Goal: Task Accomplishment & Management: Use online tool/utility

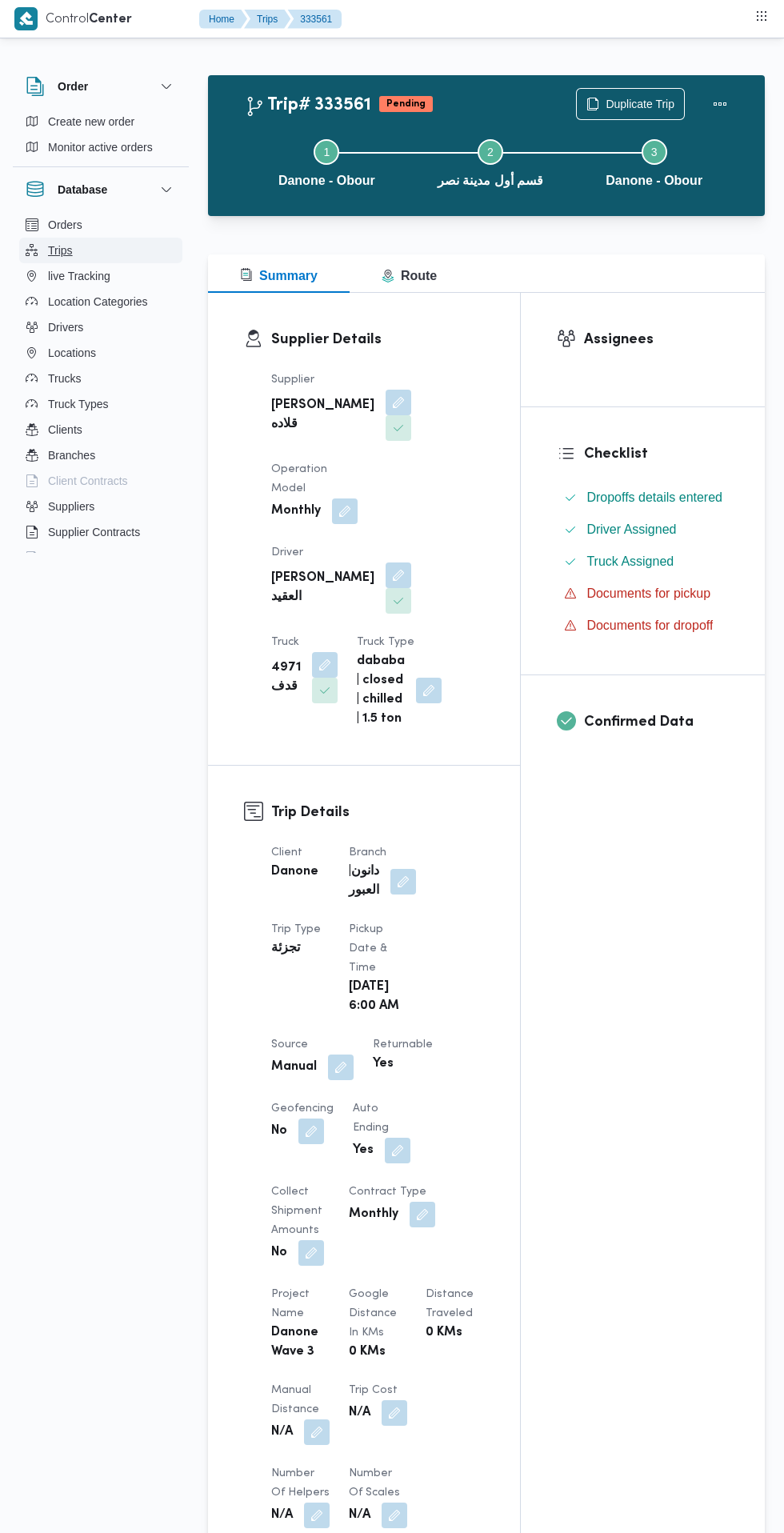
click at [61, 250] on span "Trips" at bounding box center [60, 250] width 25 height 19
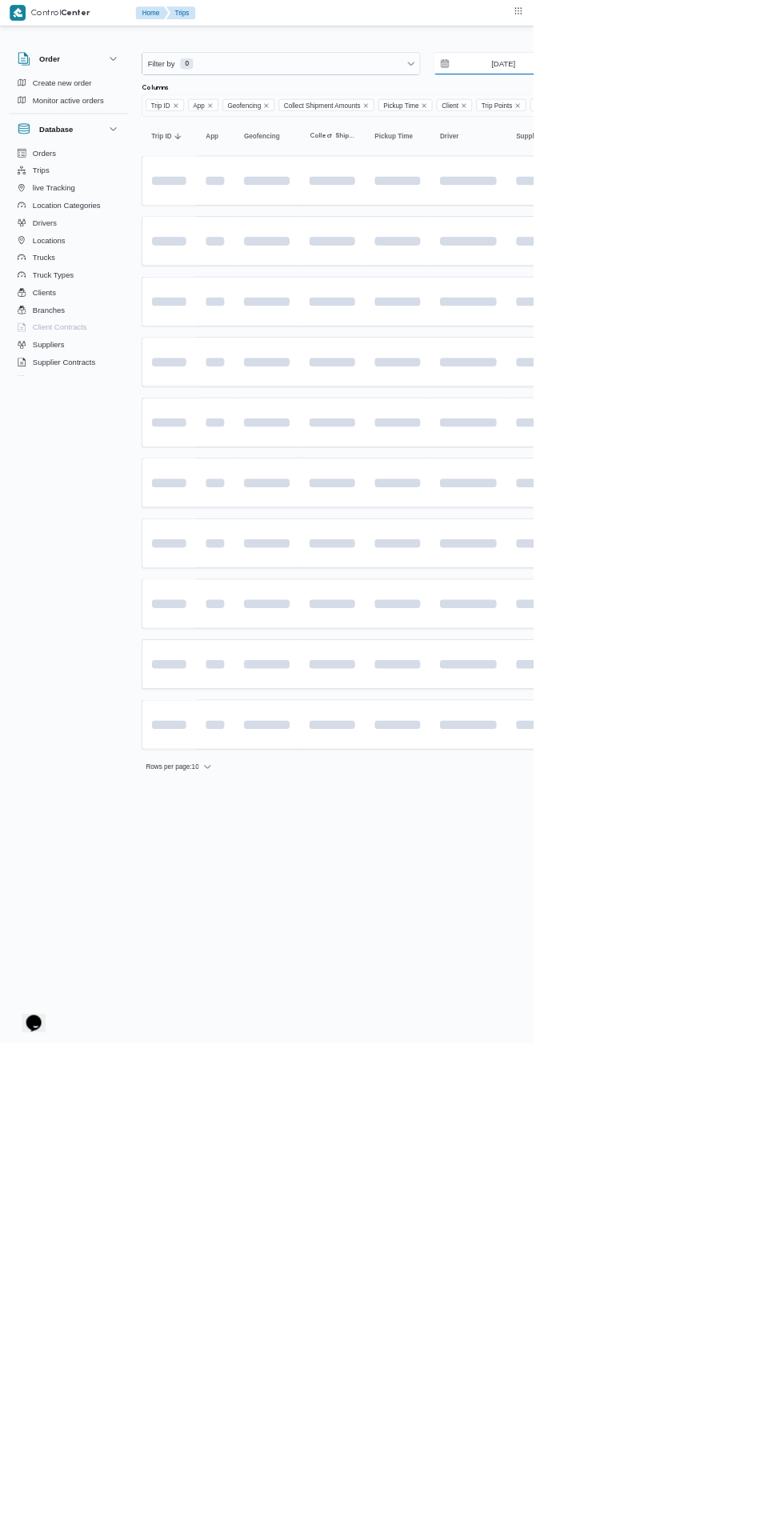
click at [717, 93] on input "[DATE]" at bounding box center [729, 93] width 182 height 32
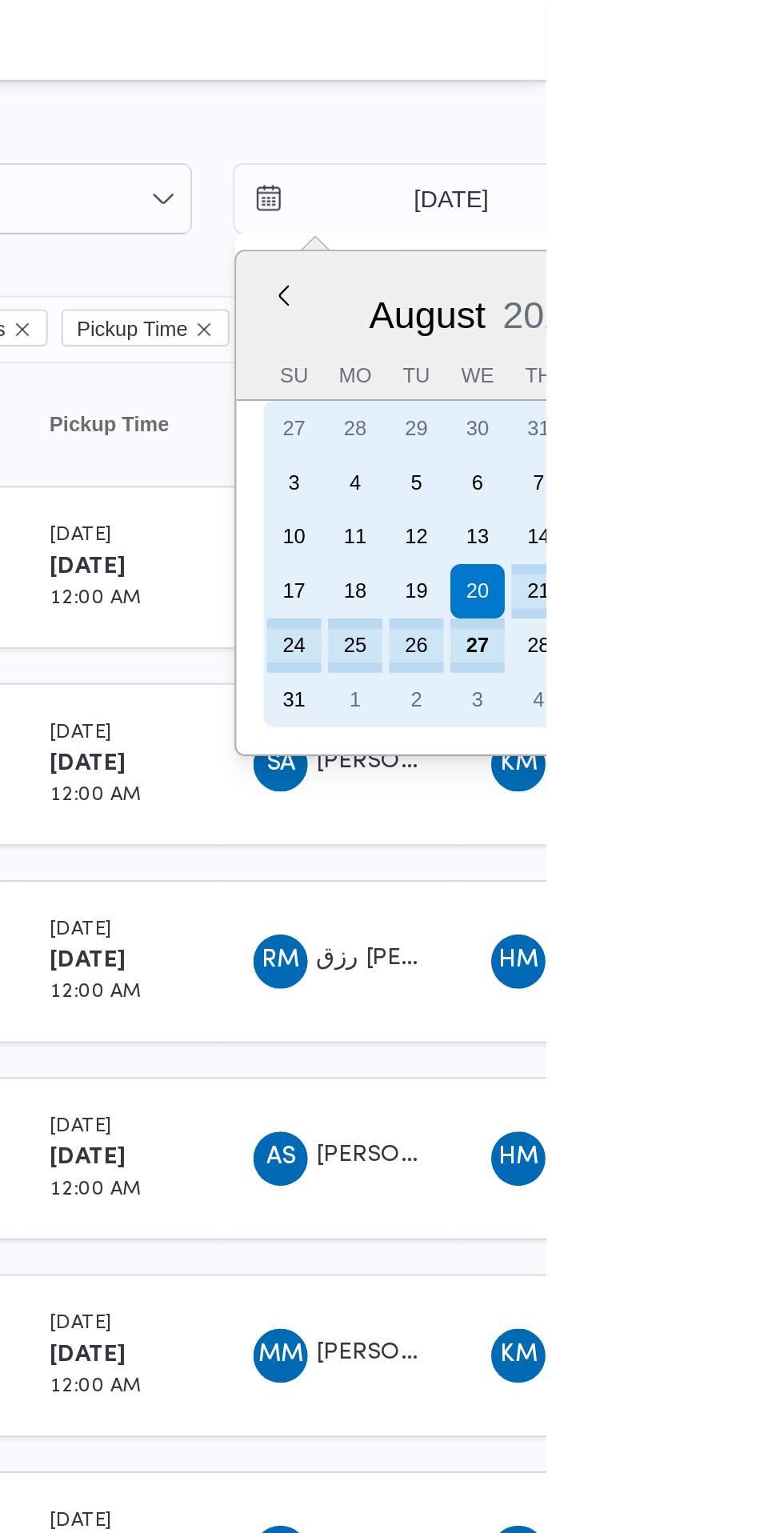
click at [781, 304] on div "28" at bounding box center [781, 304] width 26 height 26
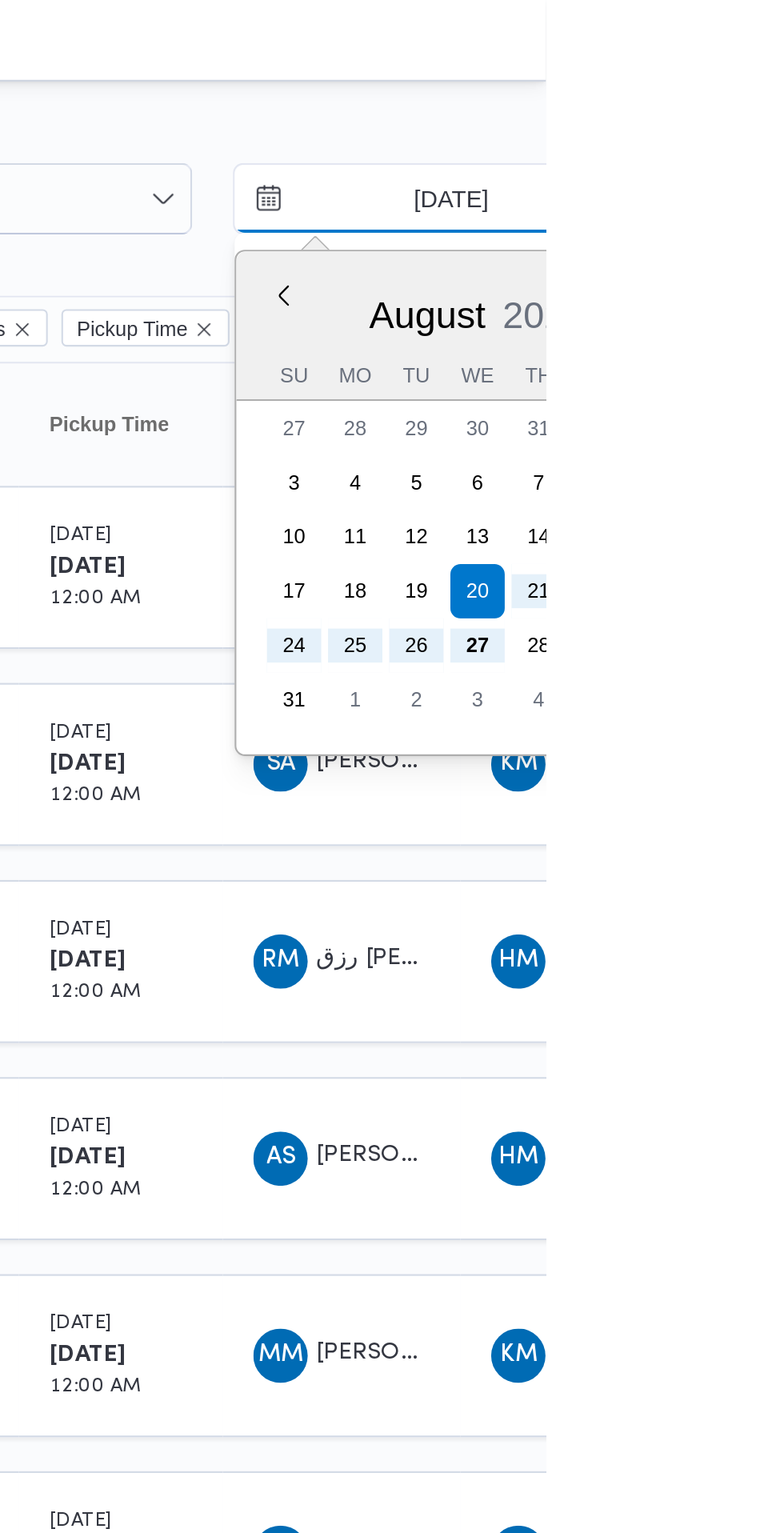
type input "[DATE]"
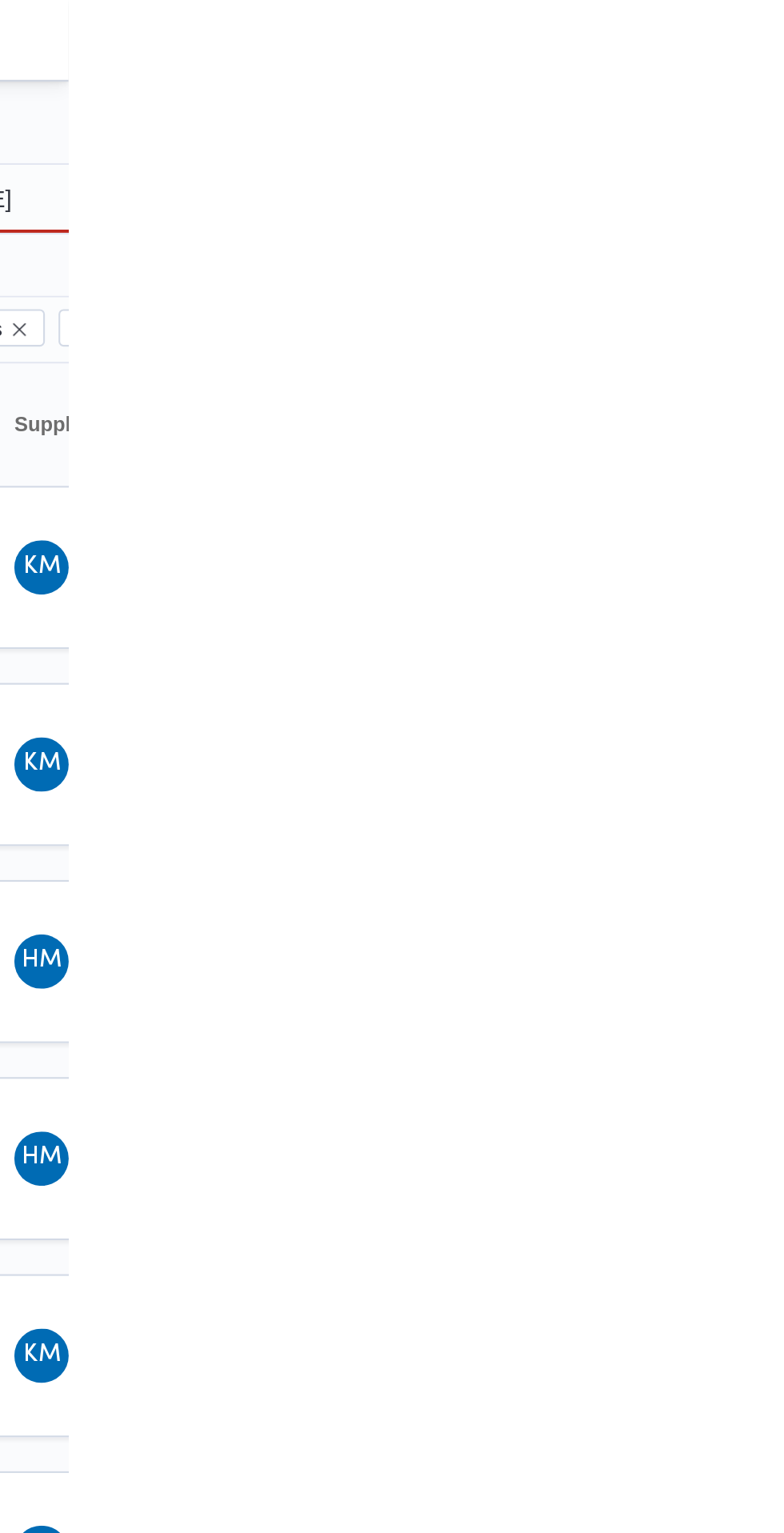
type input "[DATE]"
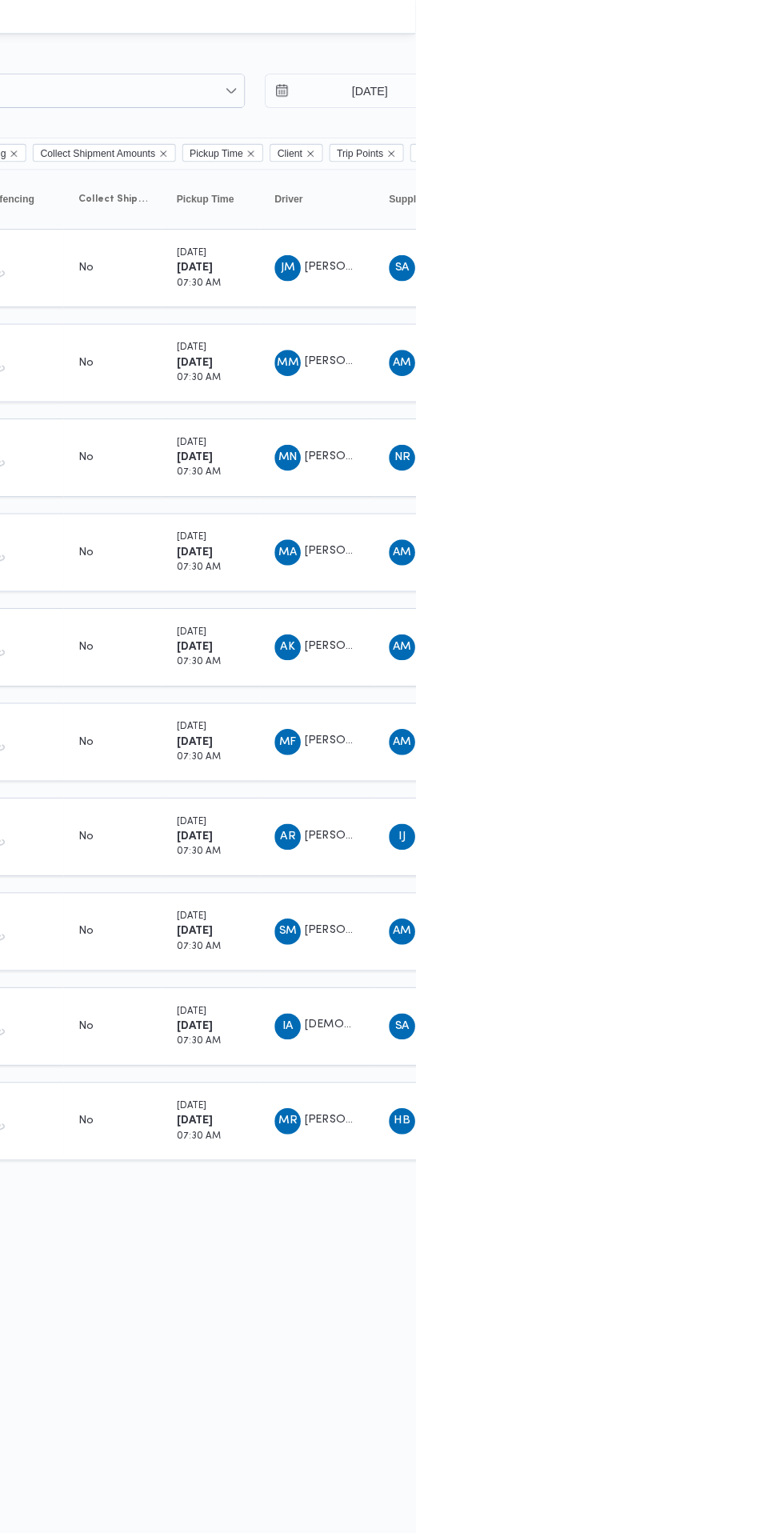
scroll to position [0, 26]
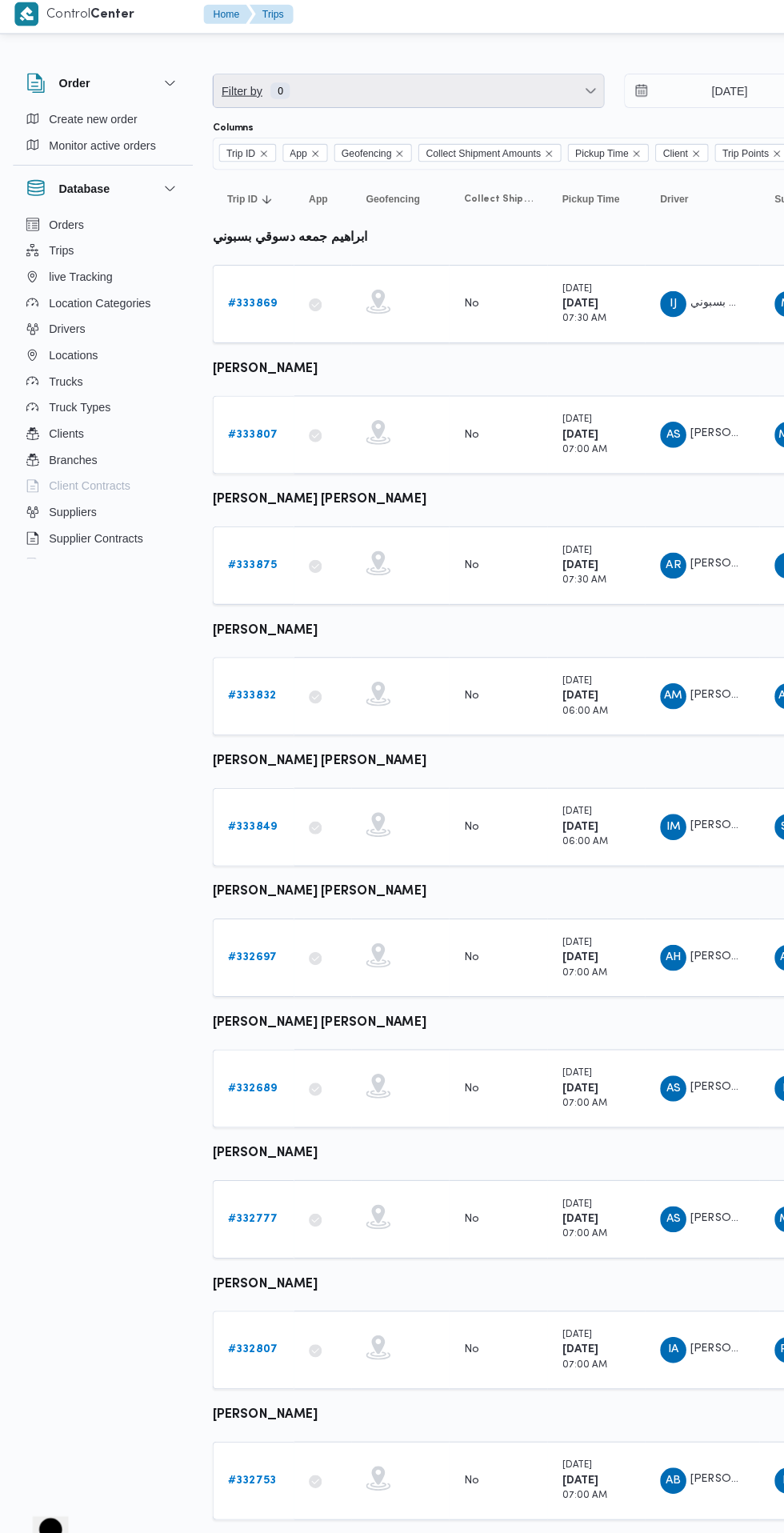
click at [289, 96] on span "Filter by 0" at bounding box center [400, 93] width 383 height 32
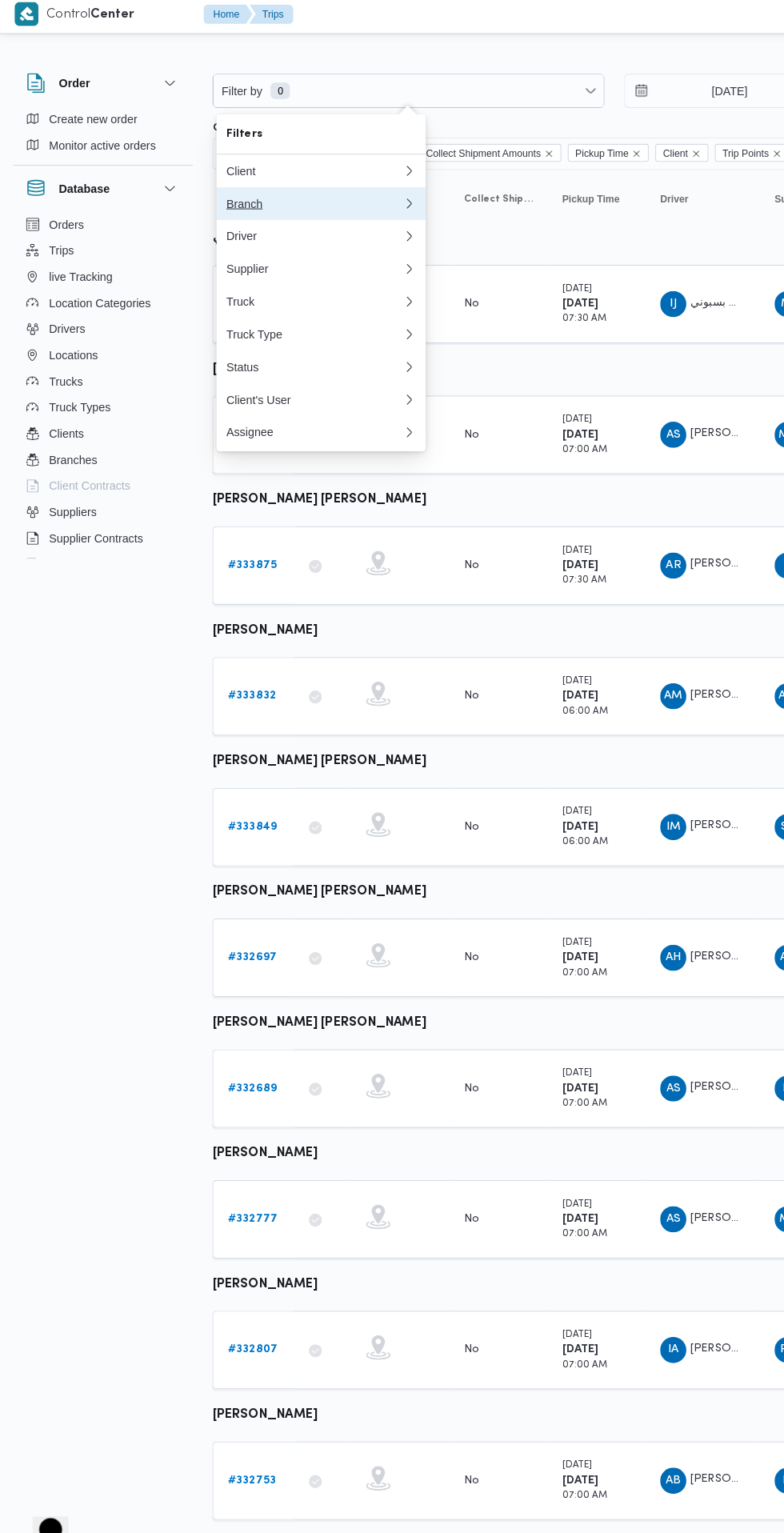
click at [245, 220] on button "Branch" at bounding box center [314, 204] width 205 height 32
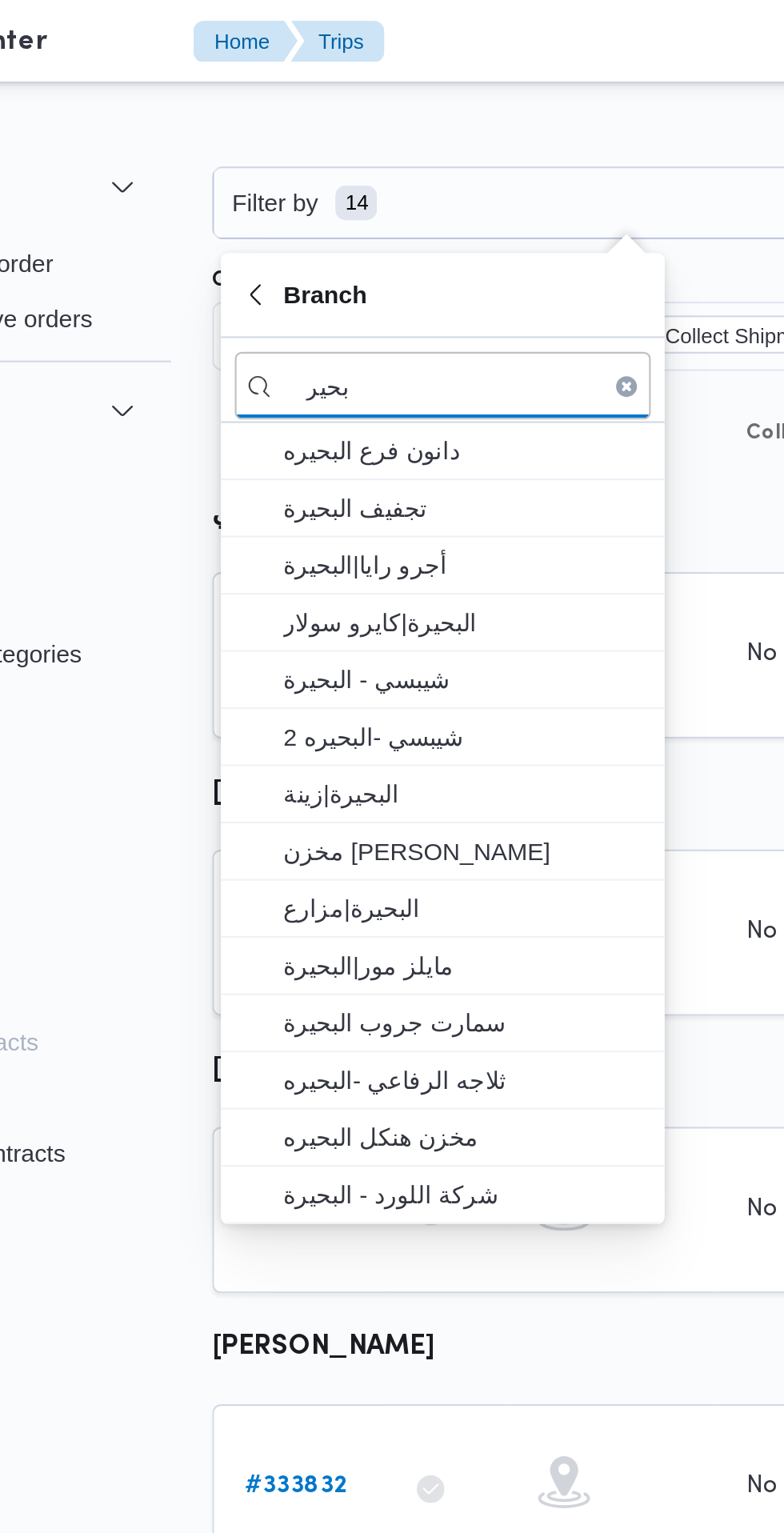
type input "بحير"
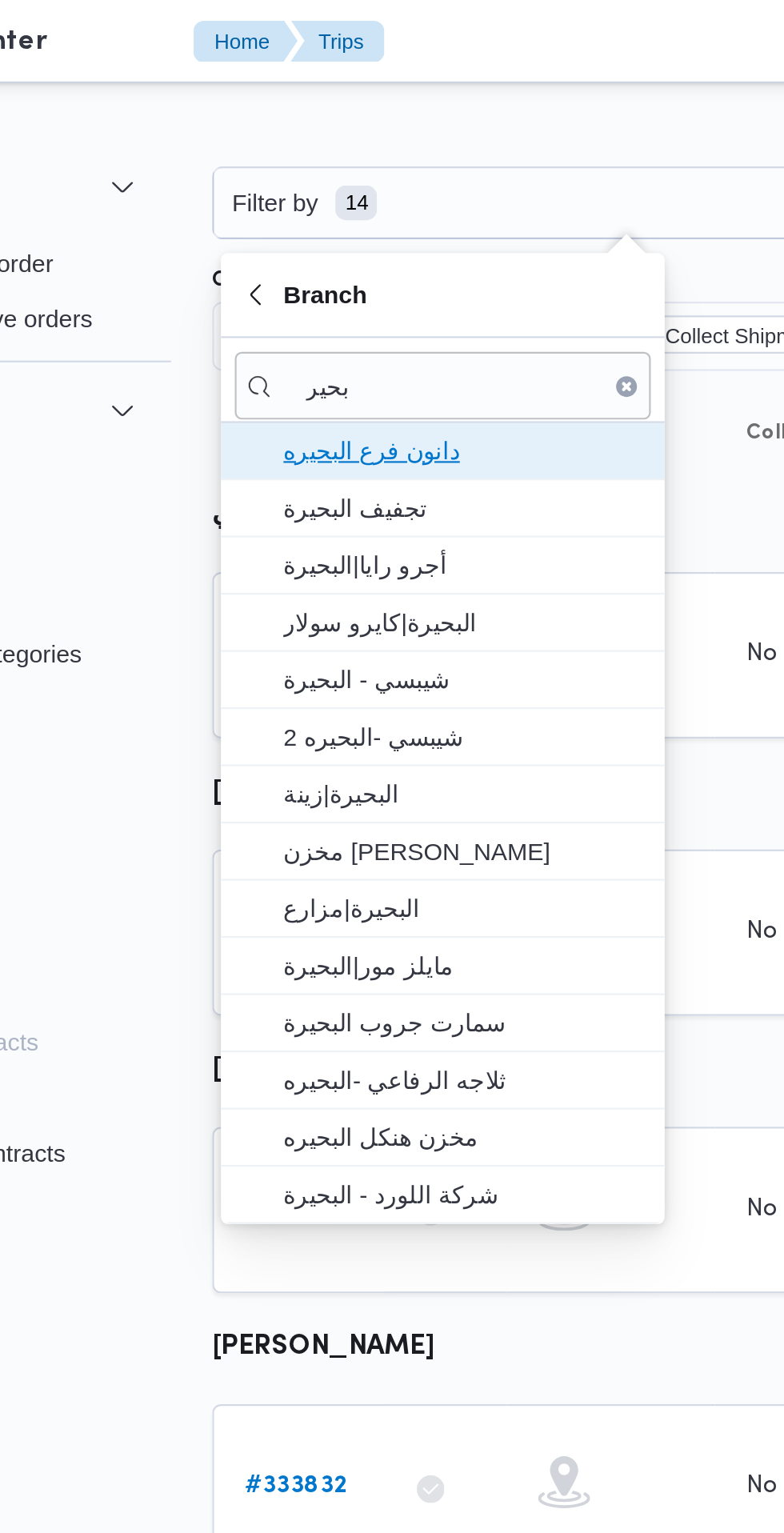
click at [366, 217] on span "دانون فرع البحيره" at bounding box center [323, 208] width 166 height 19
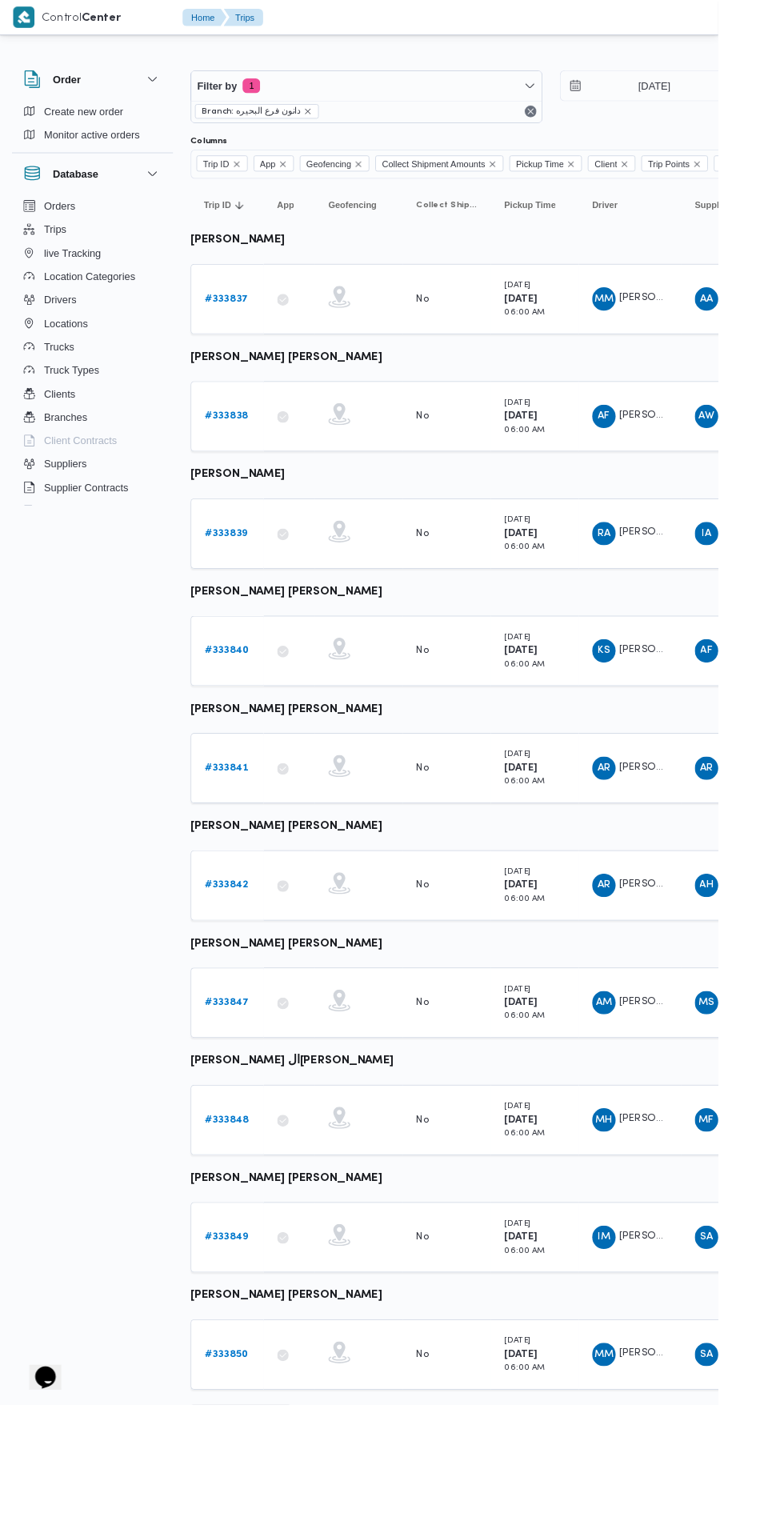
click at [263, 1532] on span "Rows per page : 10" at bounding box center [253, 1543] width 77 height 19
click at [309, 1476] on span "10 rows" at bounding box center [289, 1475] width 51 height 13
click at [281, 1532] on span "Rows per page : 10" at bounding box center [253, 1543] width 77 height 19
click at [305, 1502] on span "20 rows" at bounding box center [289, 1507] width 51 height 13
click at [744, 93] on input "[DATE]" at bounding box center [703, 93] width 182 height 32
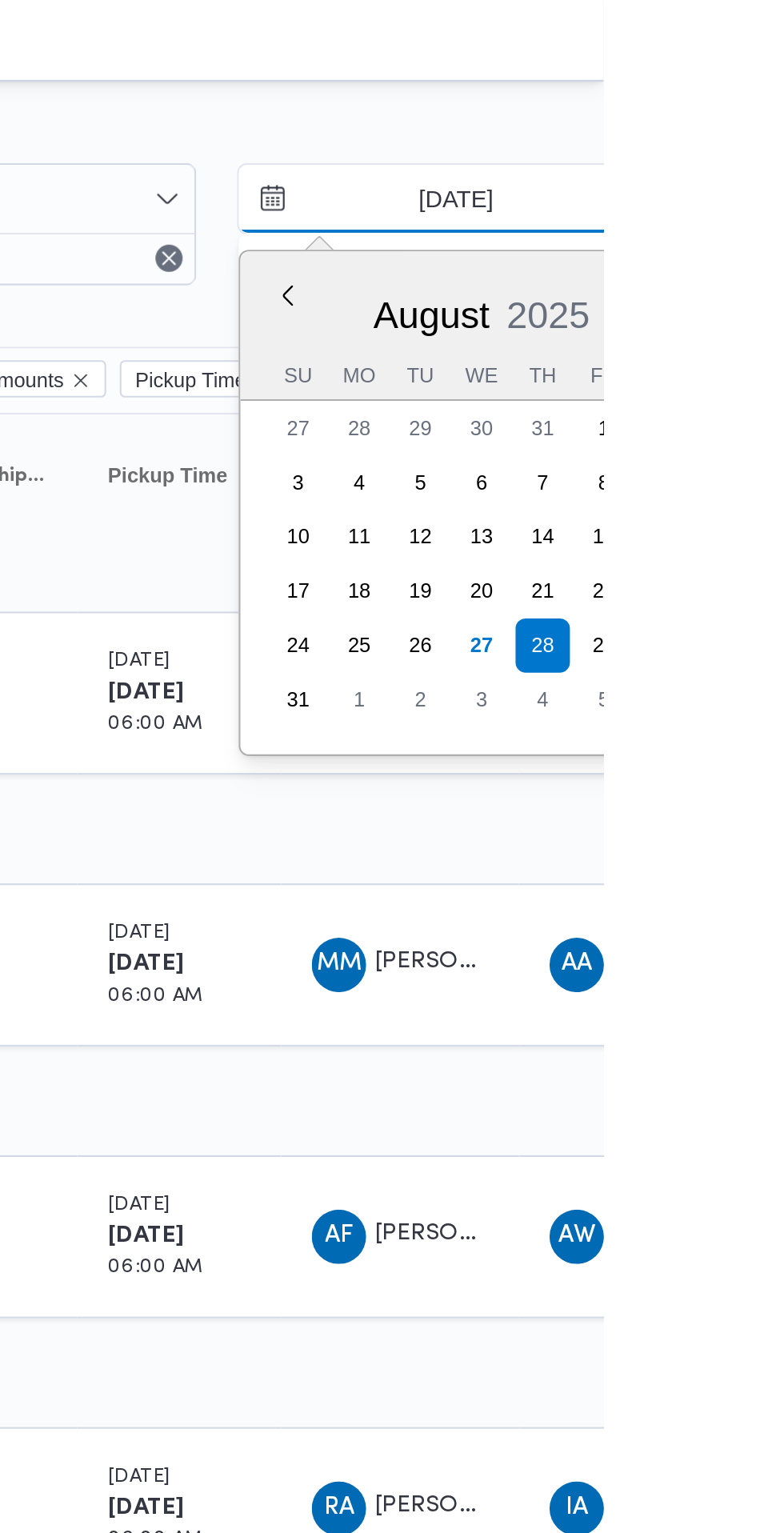
type input "[DATE]"
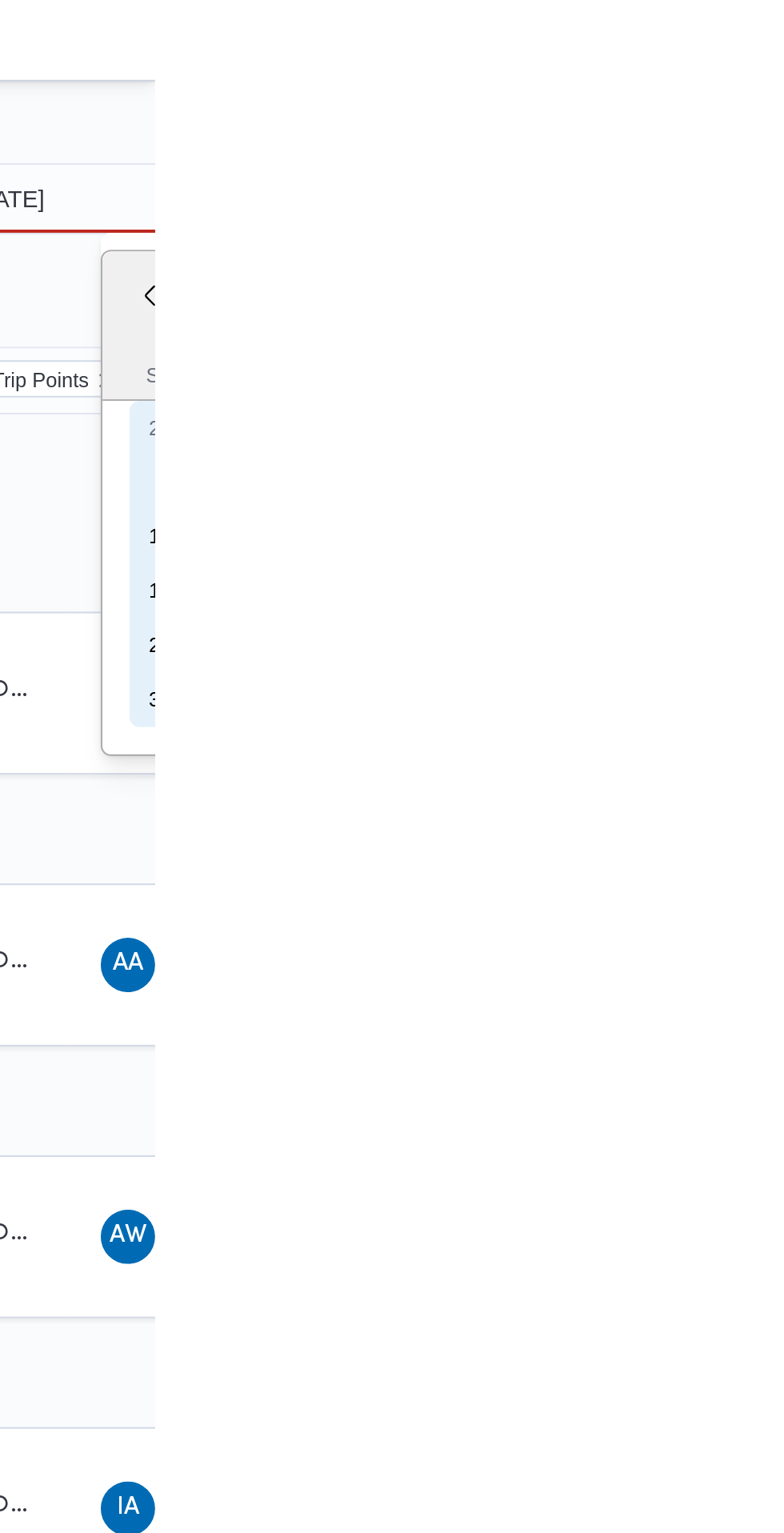
type input "[DATE]"
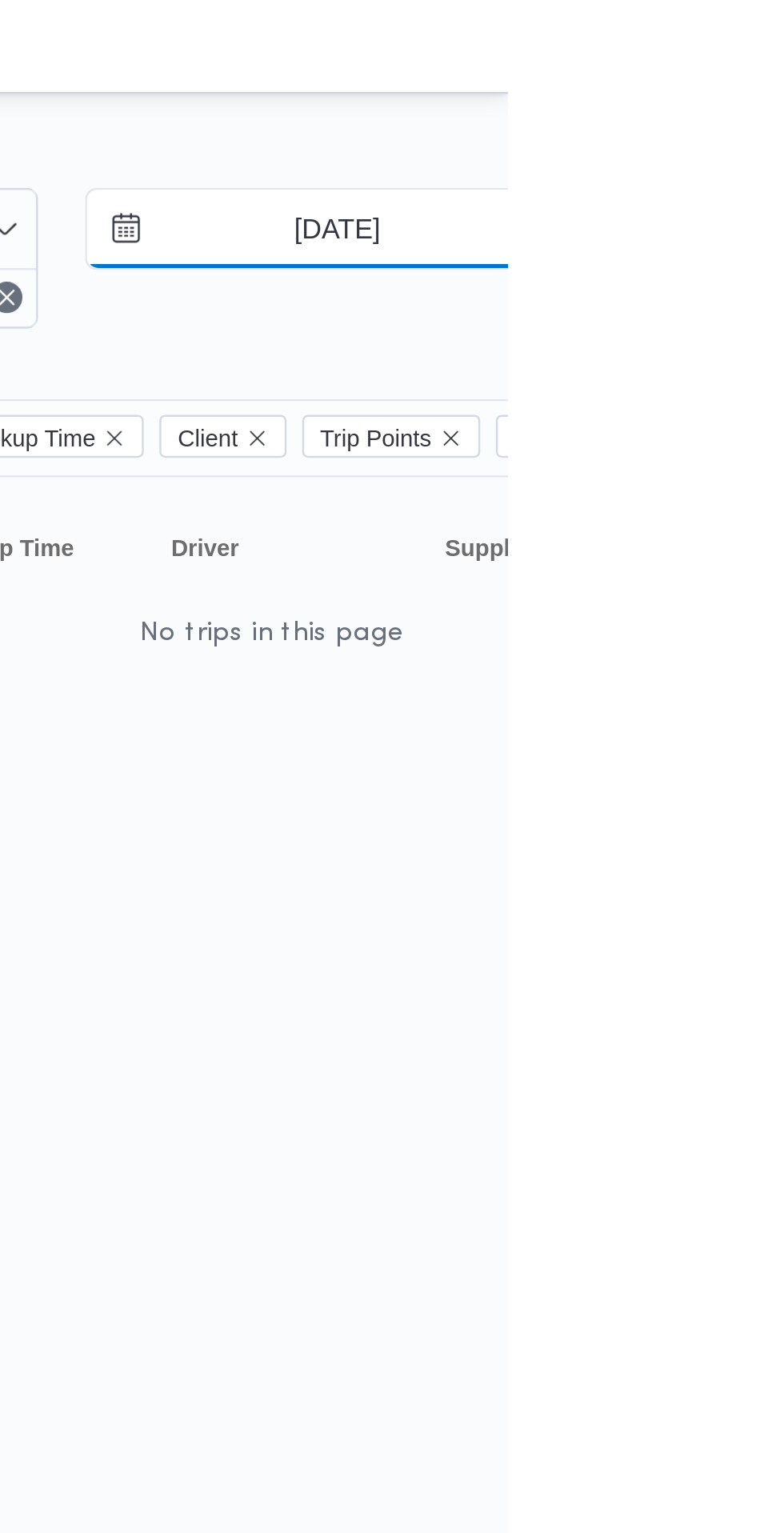
click at [732, 96] on input "[DATE]" at bounding box center [703, 93] width 182 height 32
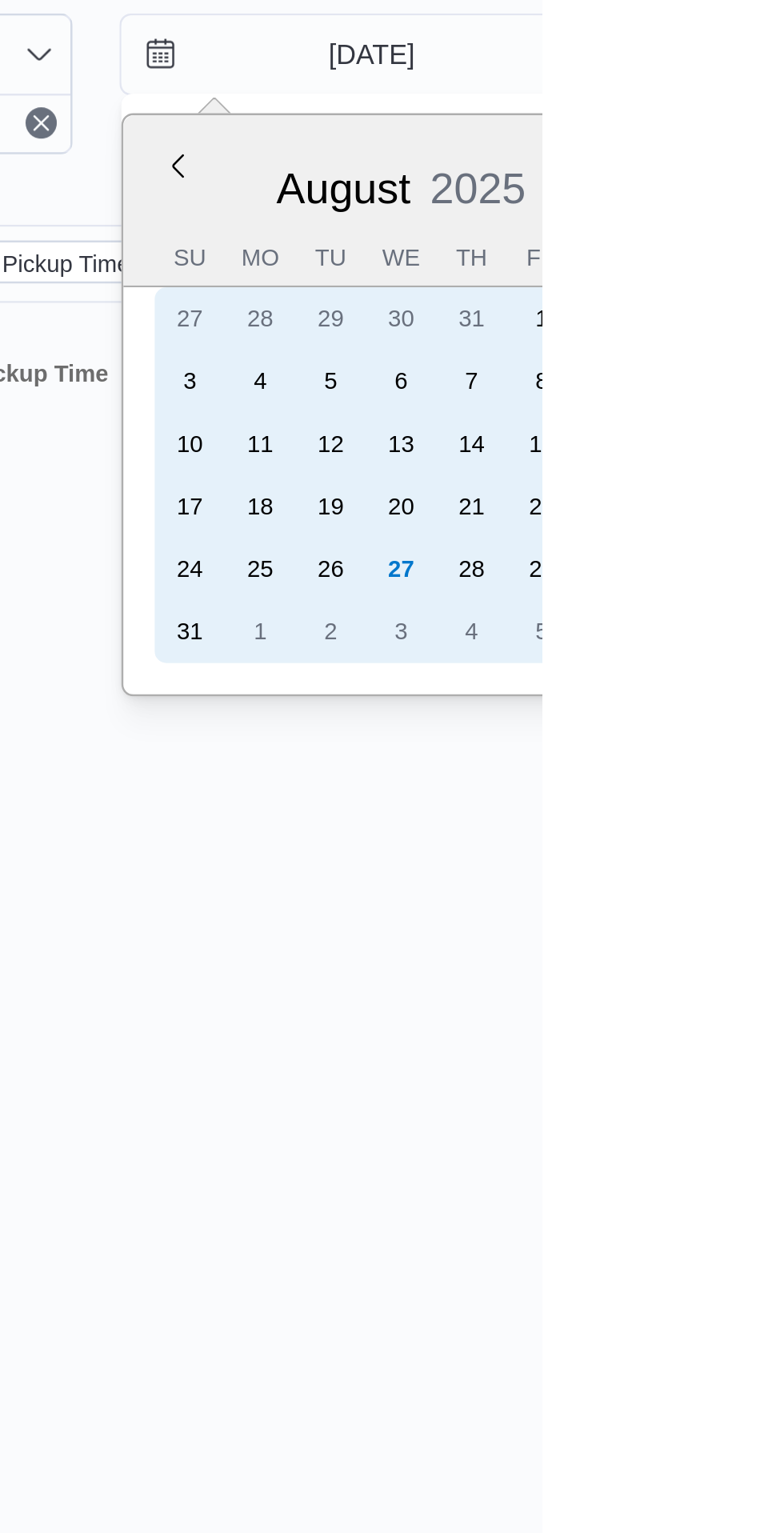
click at [753, 304] on div "28" at bounding box center [755, 304] width 26 height 26
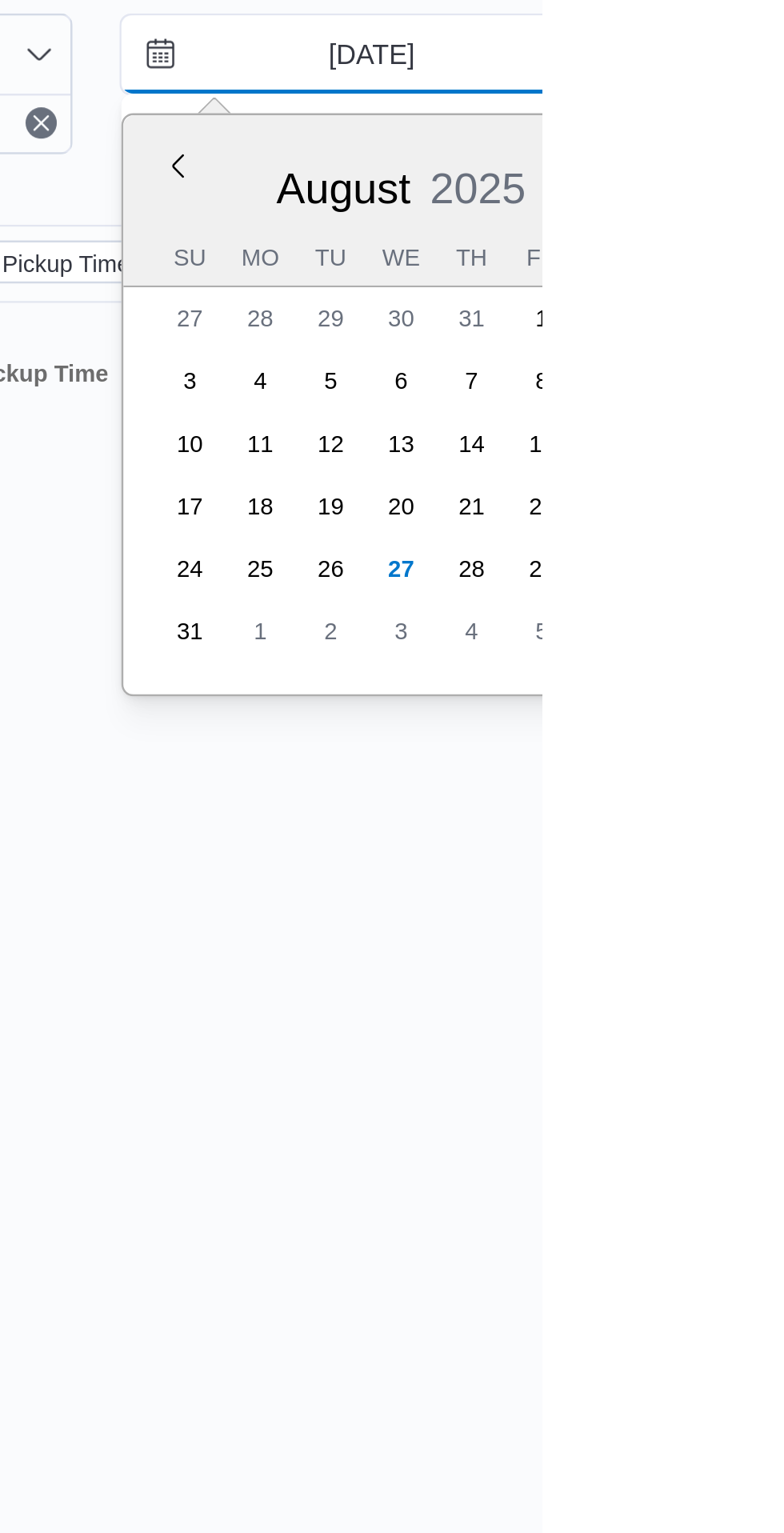
type input "[DATE]"
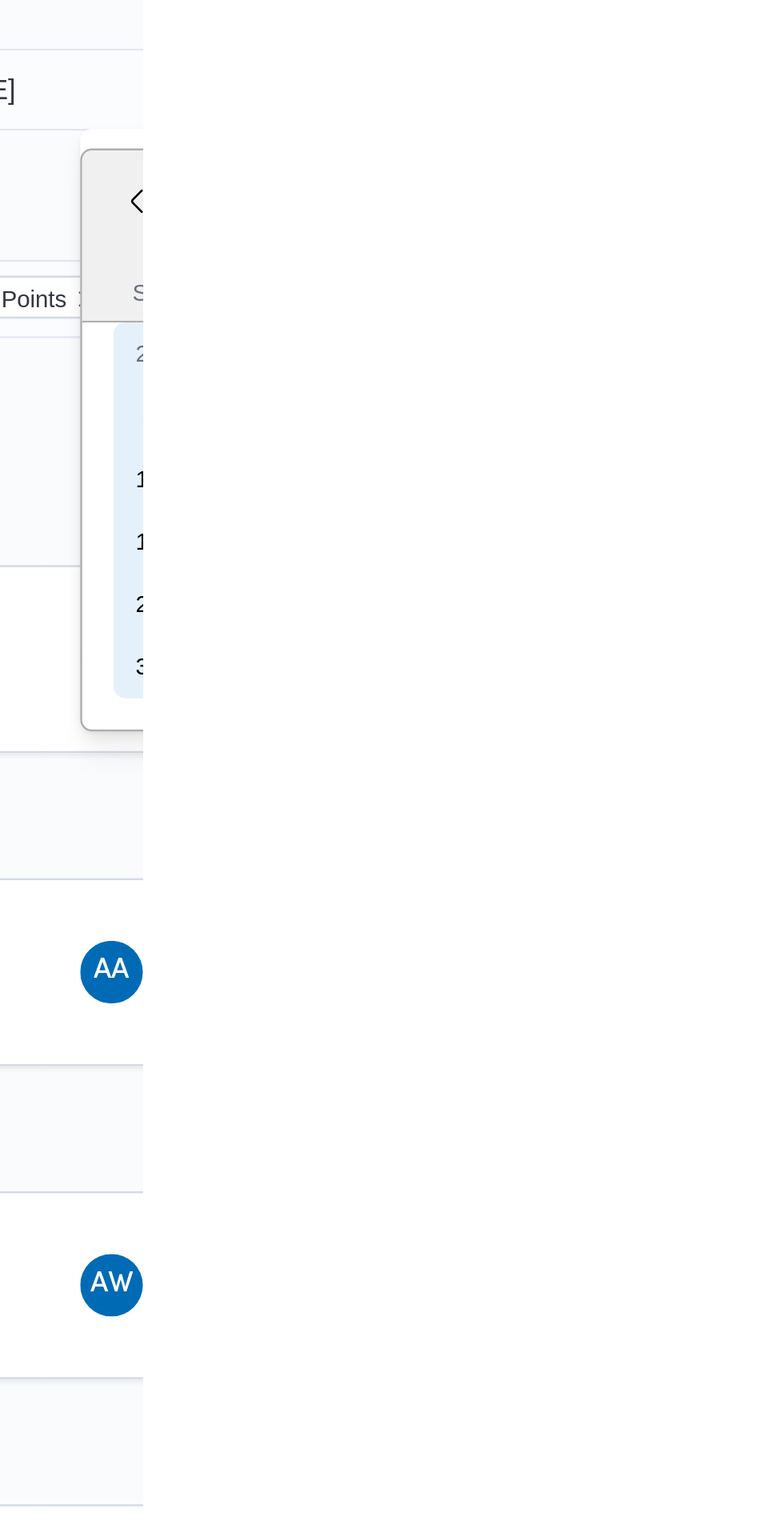
type input "[DATE]"
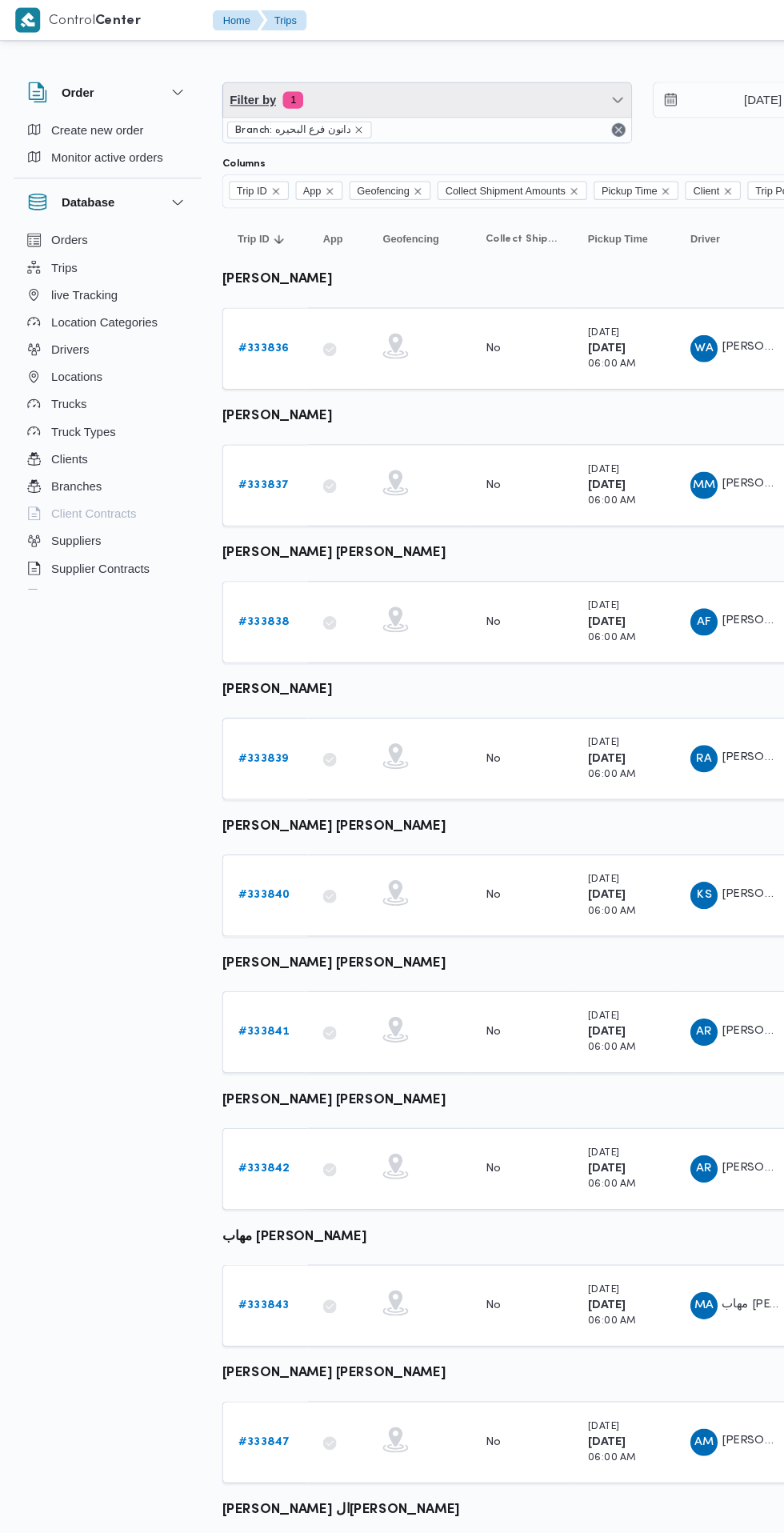
click at [313, 98] on span "Filter by 1" at bounding box center [400, 93] width 383 height 32
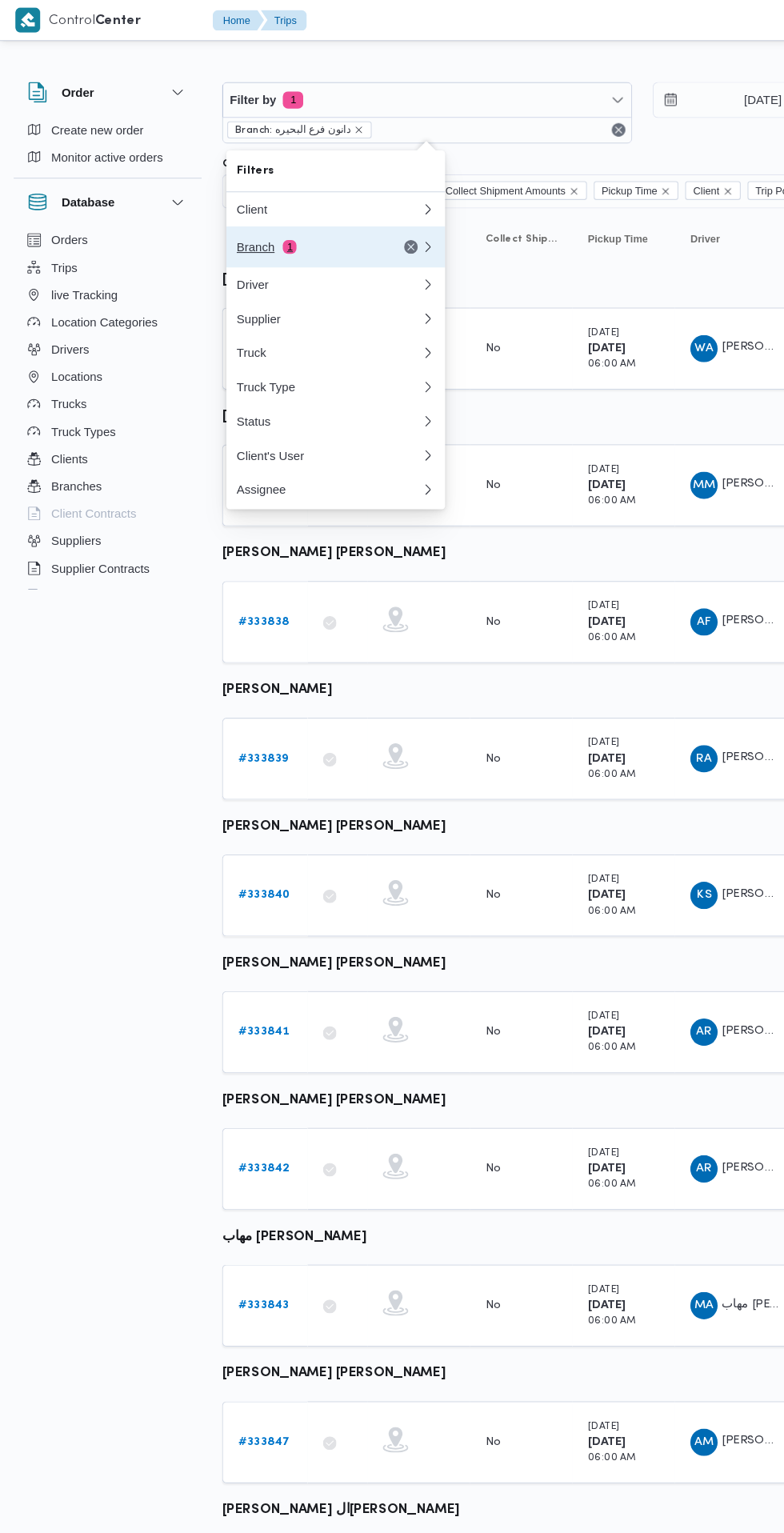
click at [240, 232] on div "Branch 1" at bounding box center [289, 232] width 134 height 13
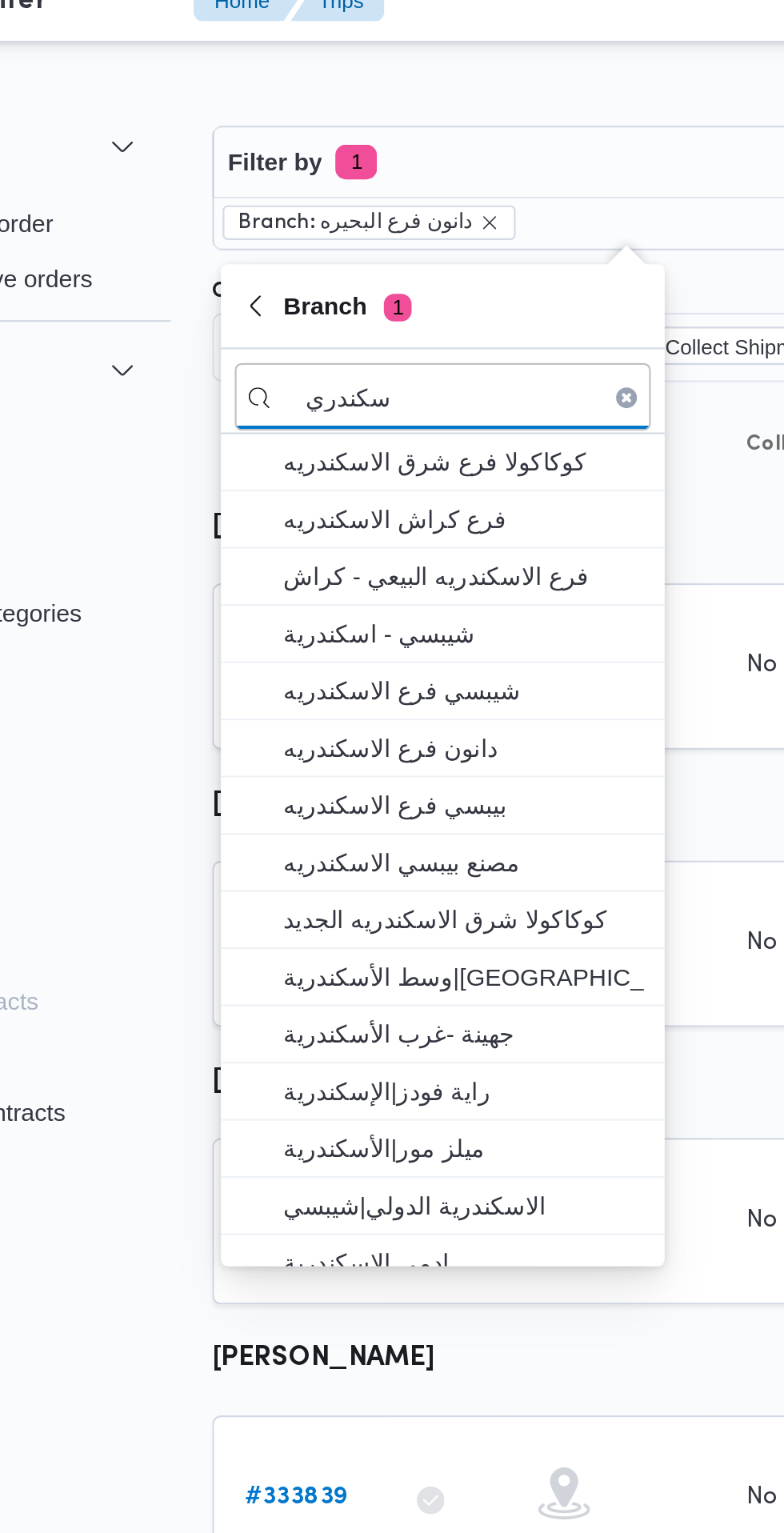
type input "سكندري"
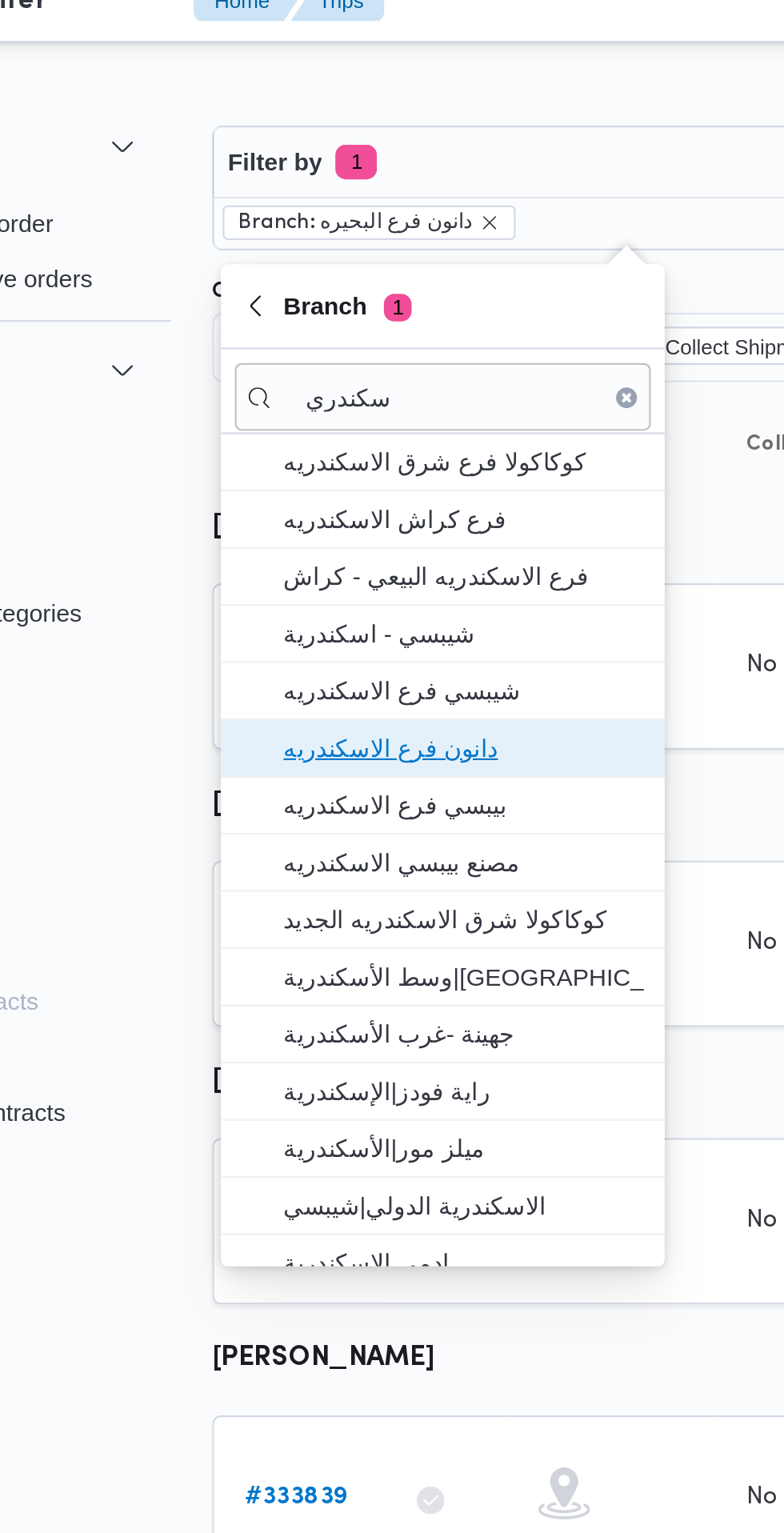
click at [357, 369] on span "دانون فرع الاسكندريه" at bounding box center [323, 364] width 166 height 19
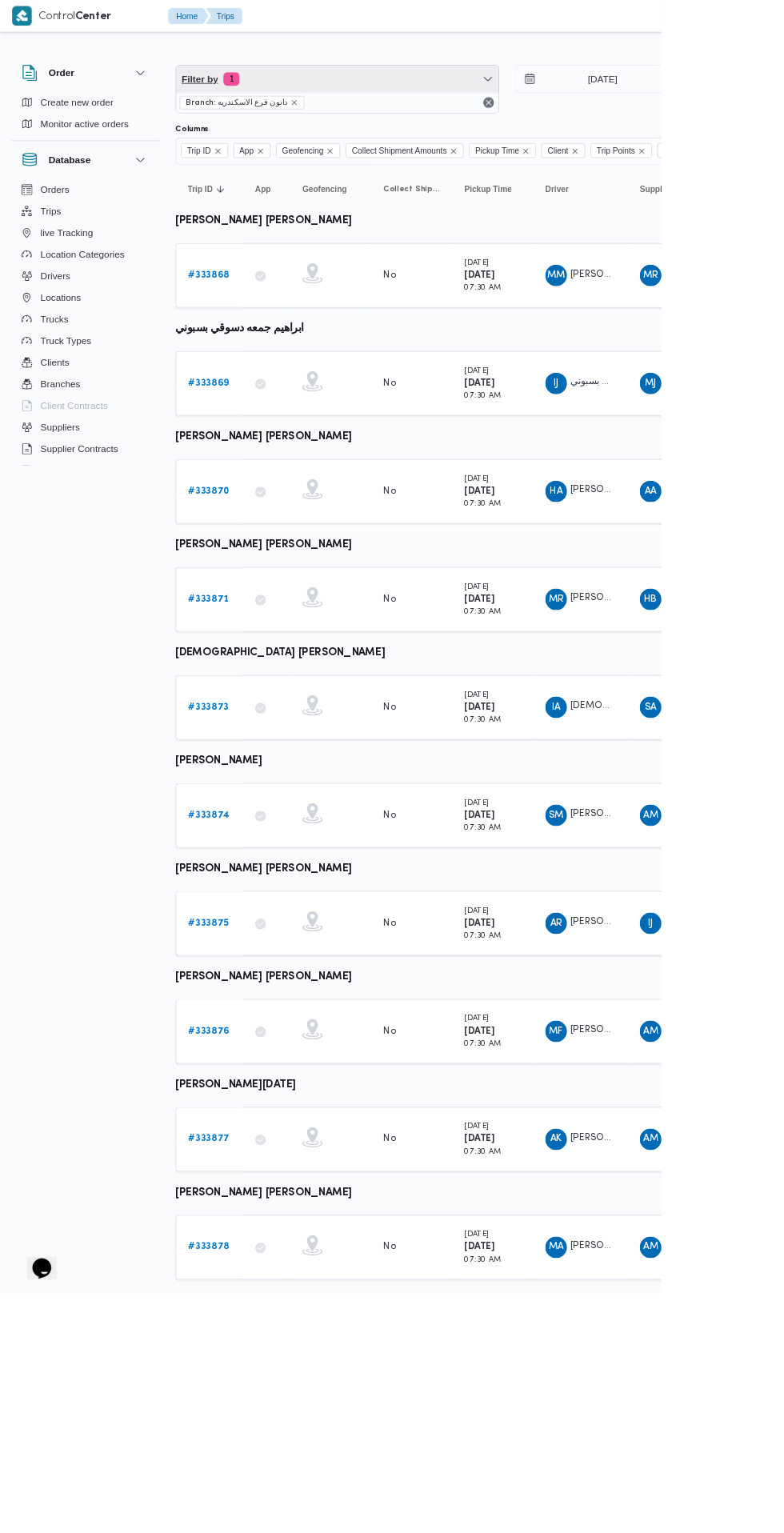
click at [459, 106] on span "Filter by 1" at bounding box center [400, 93] width 383 height 32
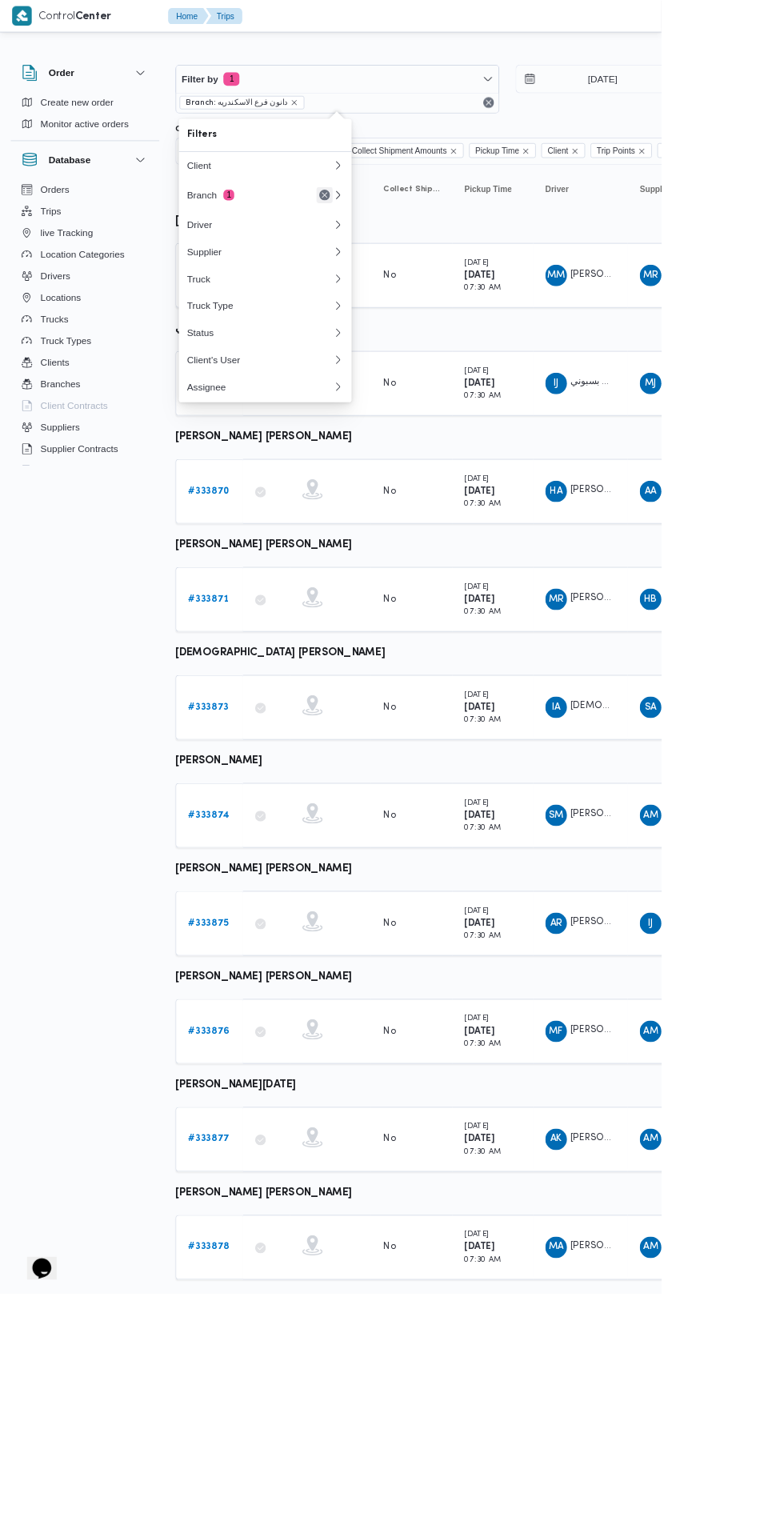
click at [384, 232] on button "Remove" at bounding box center [385, 232] width 19 height 19
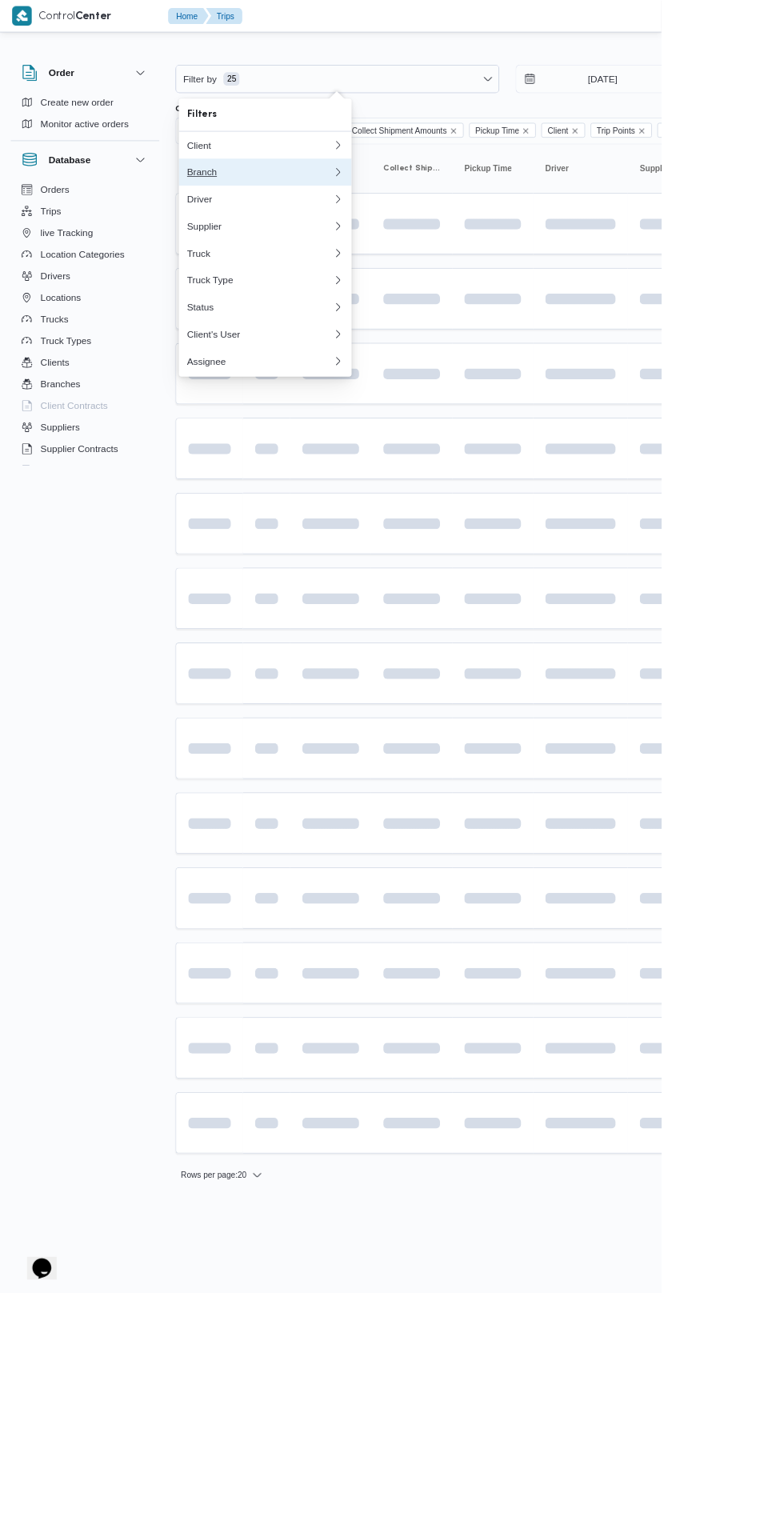
click at [240, 204] on div "Branch" at bounding box center [305, 204] width 166 height 13
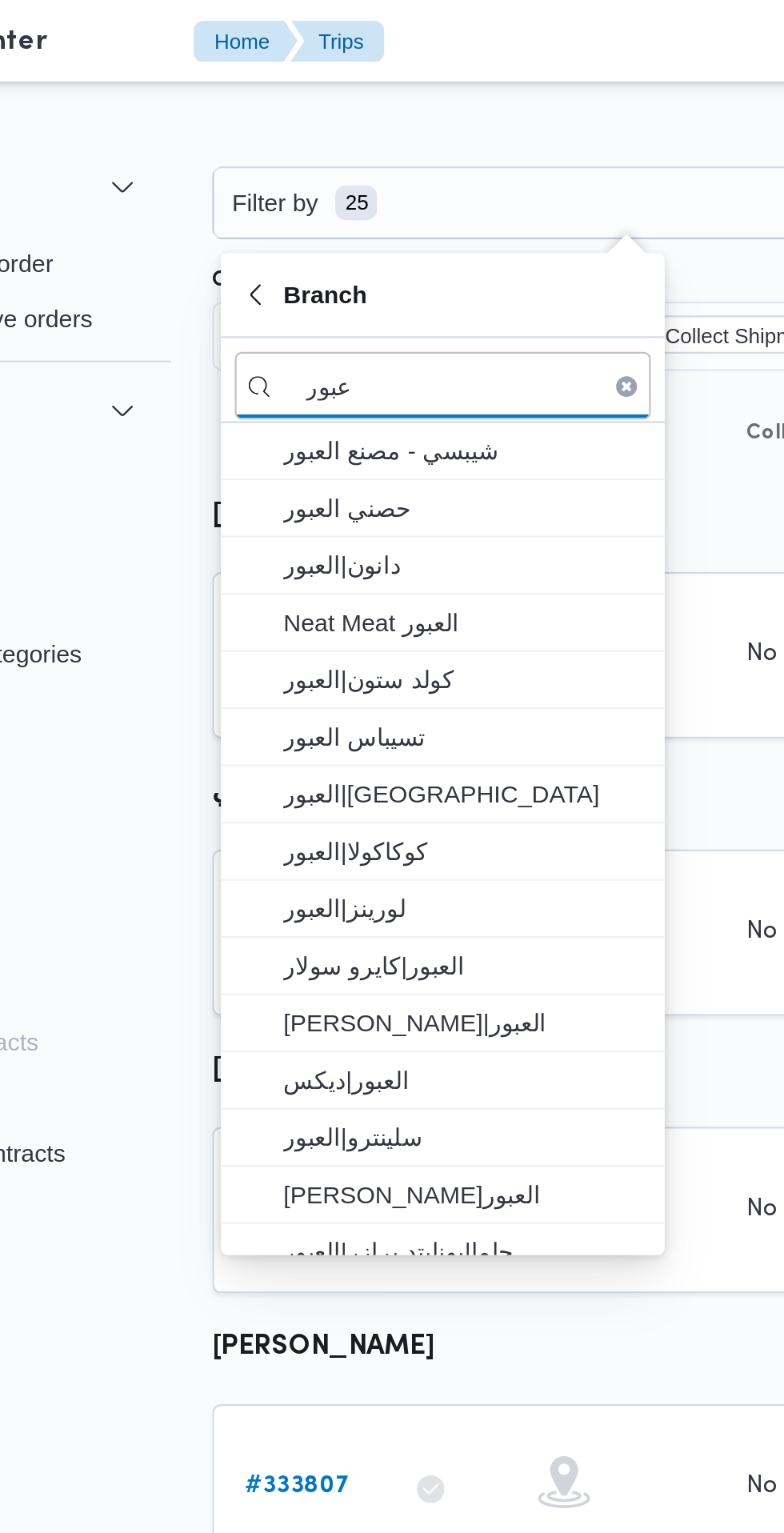
type input "عبور"
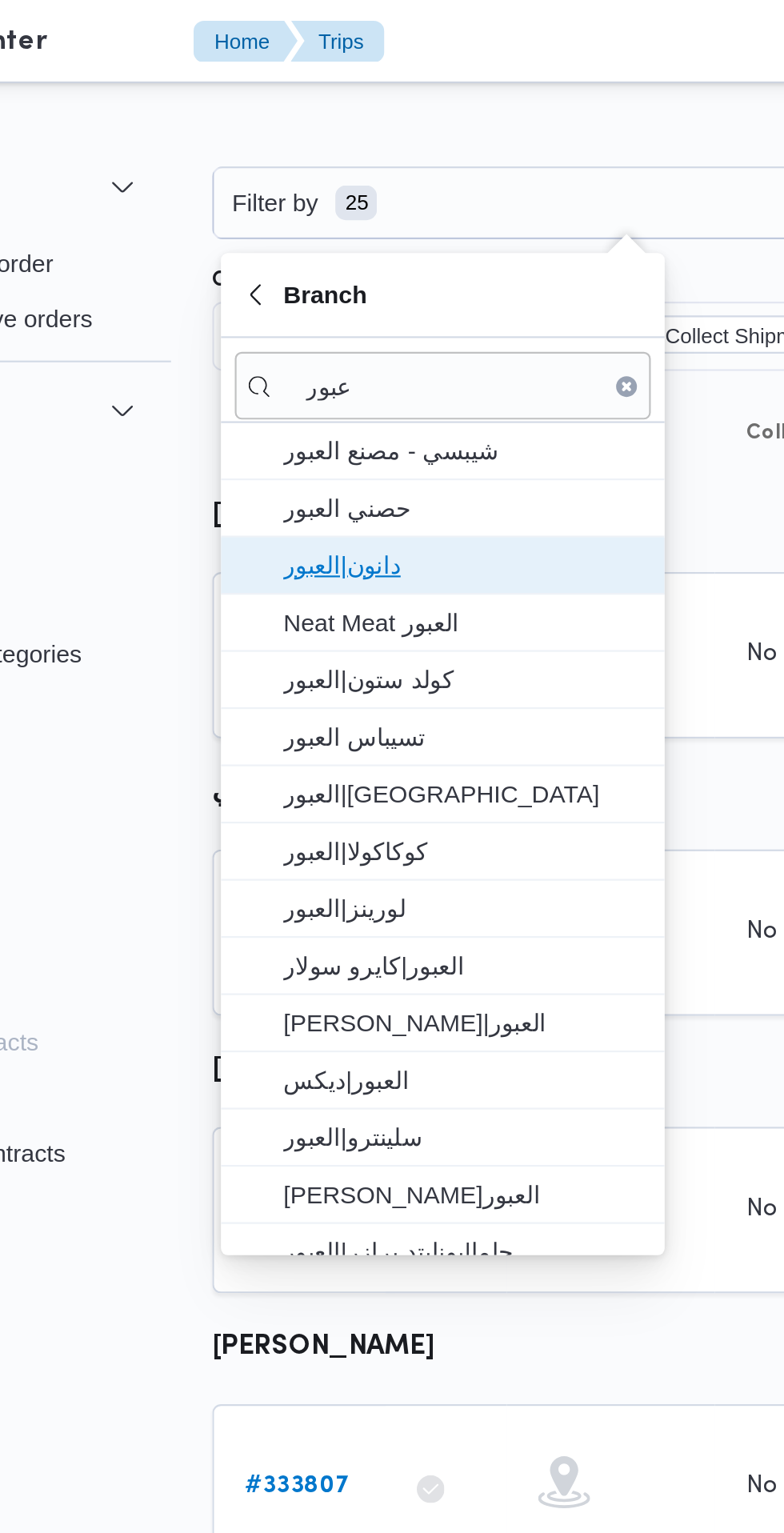
click at [336, 259] on span "دانون|العبور" at bounding box center [323, 261] width 166 height 19
